Goal: Navigation & Orientation: Find specific page/section

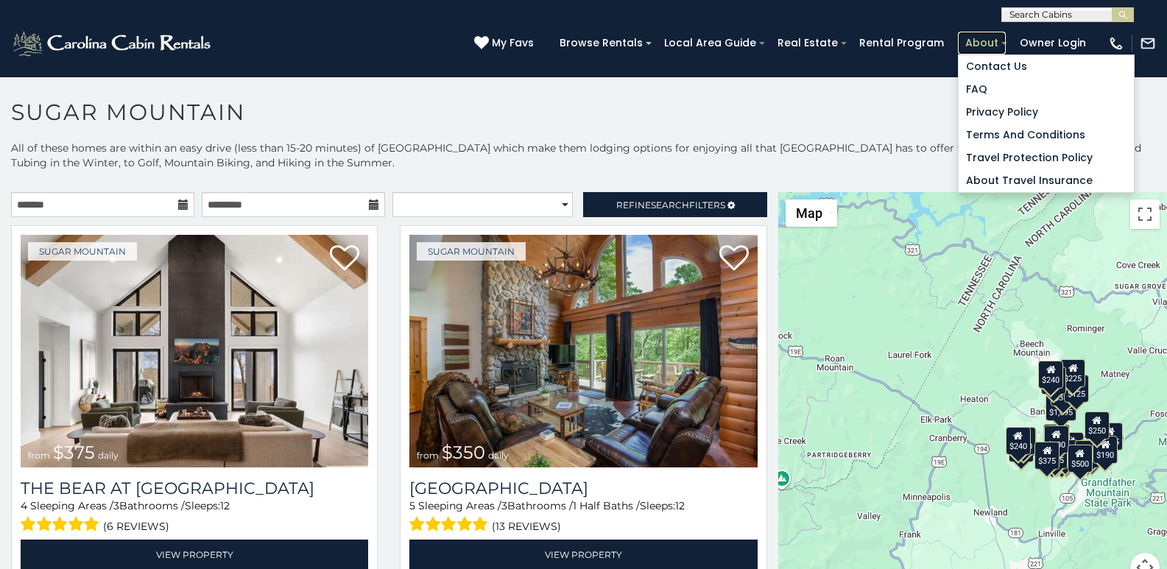
click at [982, 37] on link "About" at bounding box center [982, 43] width 48 height 23
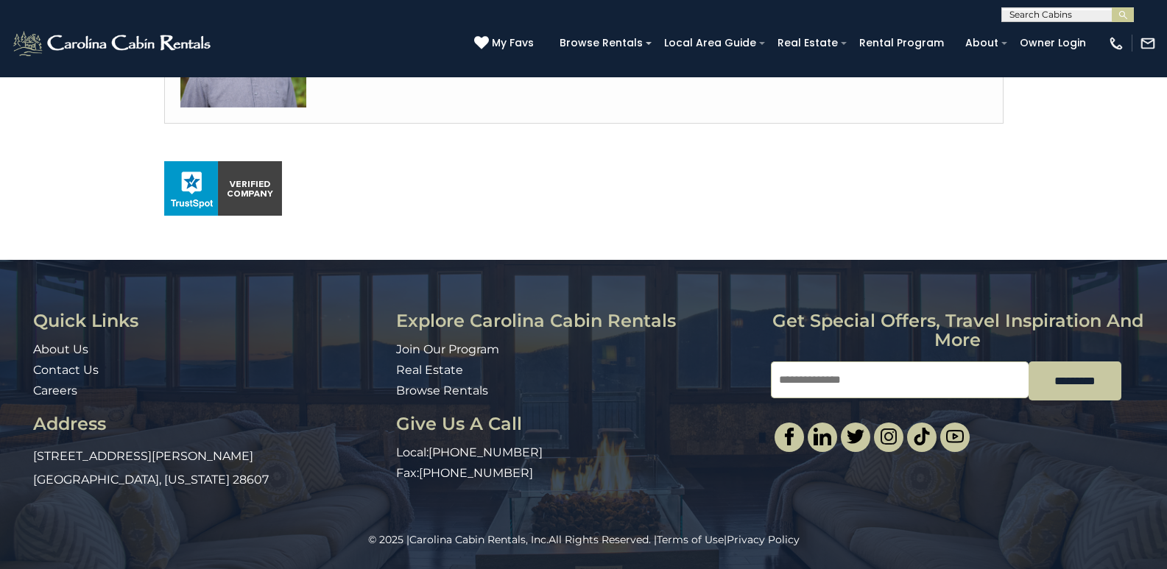
scroll to position [985, 0]
click at [907, 37] on link "Rental Program" at bounding box center [901, 43] width 99 height 23
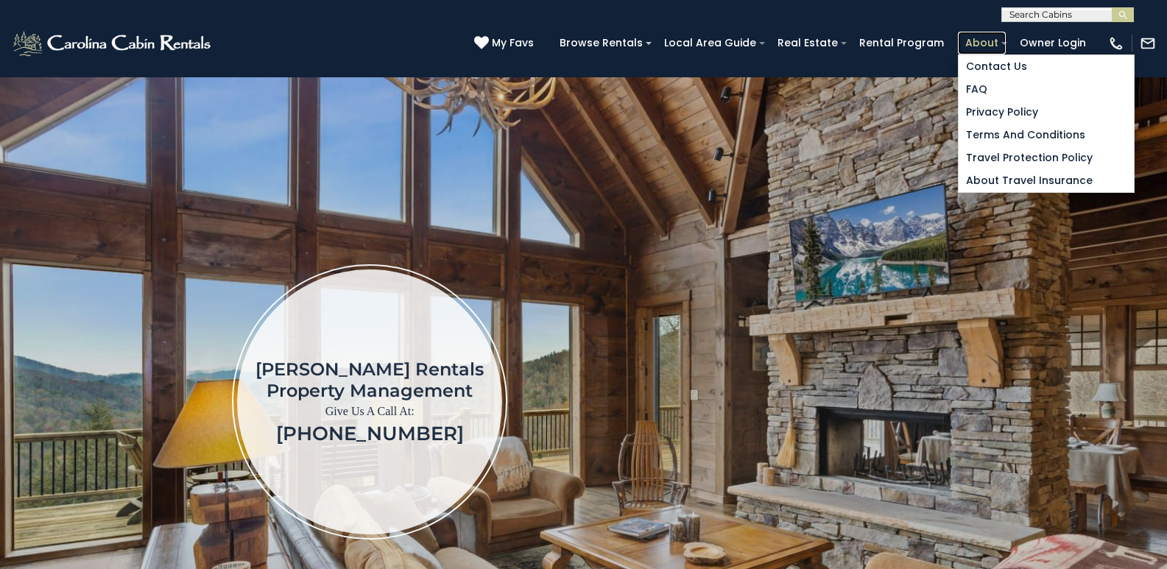
click at [980, 35] on link "About" at bounding box center [982, 43] width 48 height 23
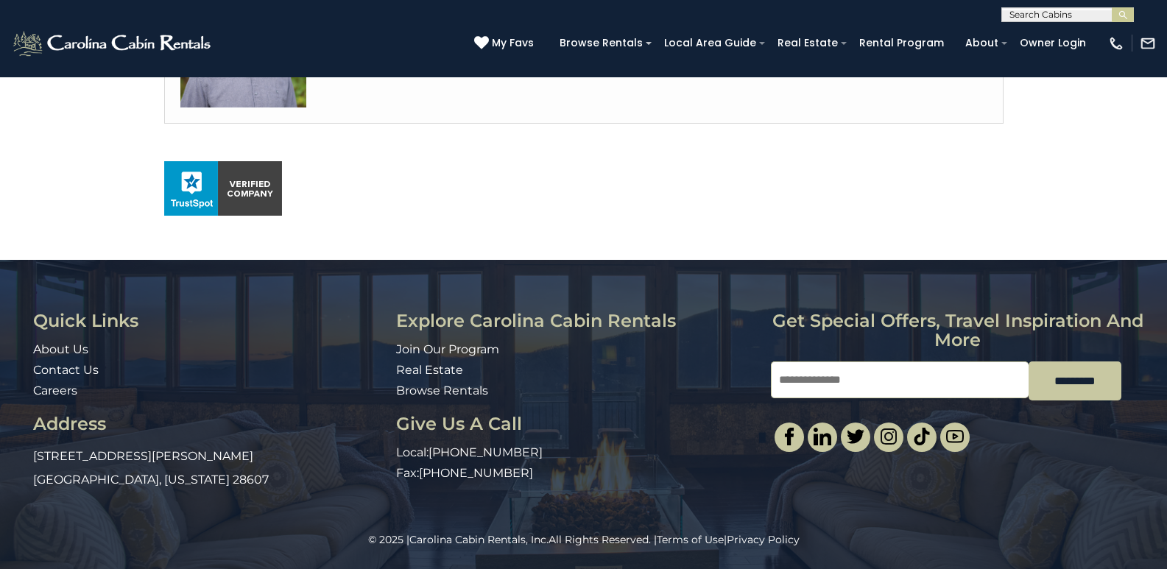
scroll to position [985, 0]
click at [821, 565] on div "© 2025 | Carolina Cabin Rentals, Inc. All Rights Reserved. | Terms of Use | Pri…" at bounding box center [583, 550] width 1167 height 37
click at [1123, 17] on img "submit" at bounding box center [1123, 15] width 11 height 11
